Goal: Task Accomplishment & Management: Use online tool/utility

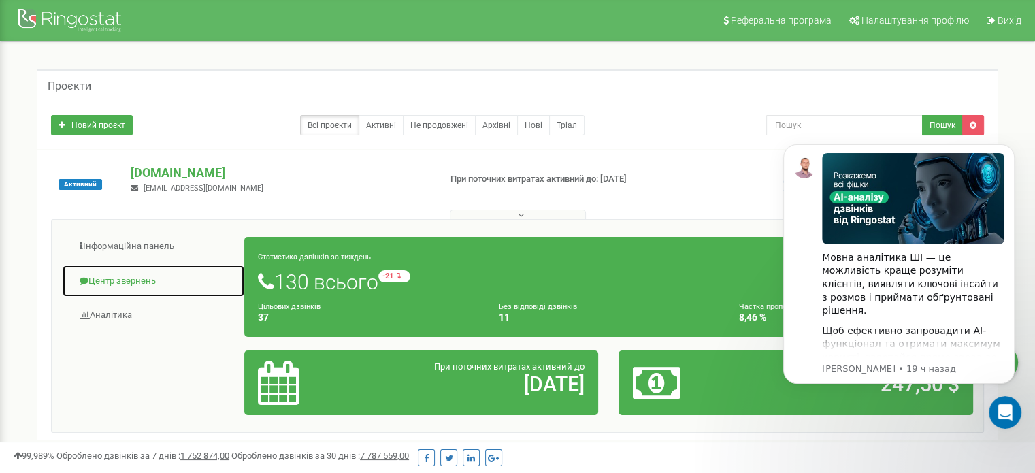
click at [118, 274] on link "Центр звернень" at bounding box center [153, 281] width 183 height 33
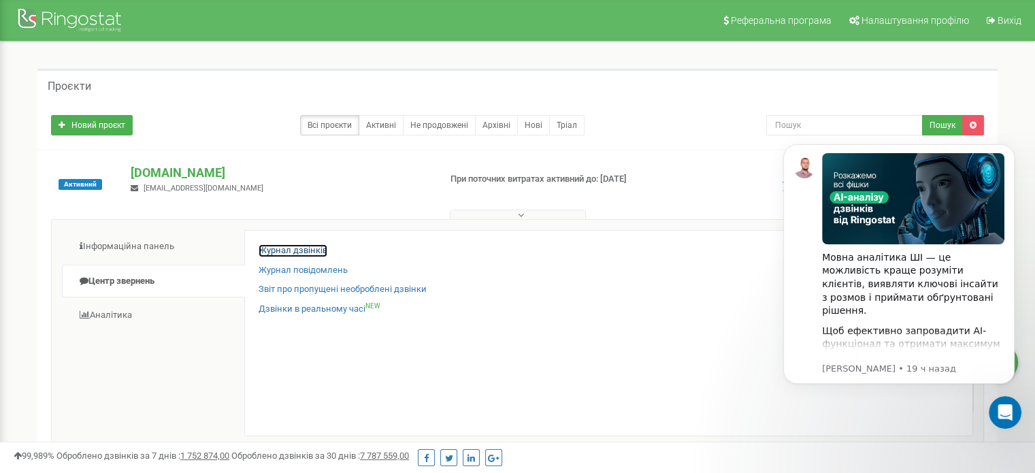
click at [309, 247] on link "Журнал дзвінків" at bounding box center [293, 250] width 69 height 13
click at [309, 249] on link "Журнал дзвінків" at bounding box center [293, 250] width 69 height 13
